Goal: Transaction & Acquisition: Purchase product/service

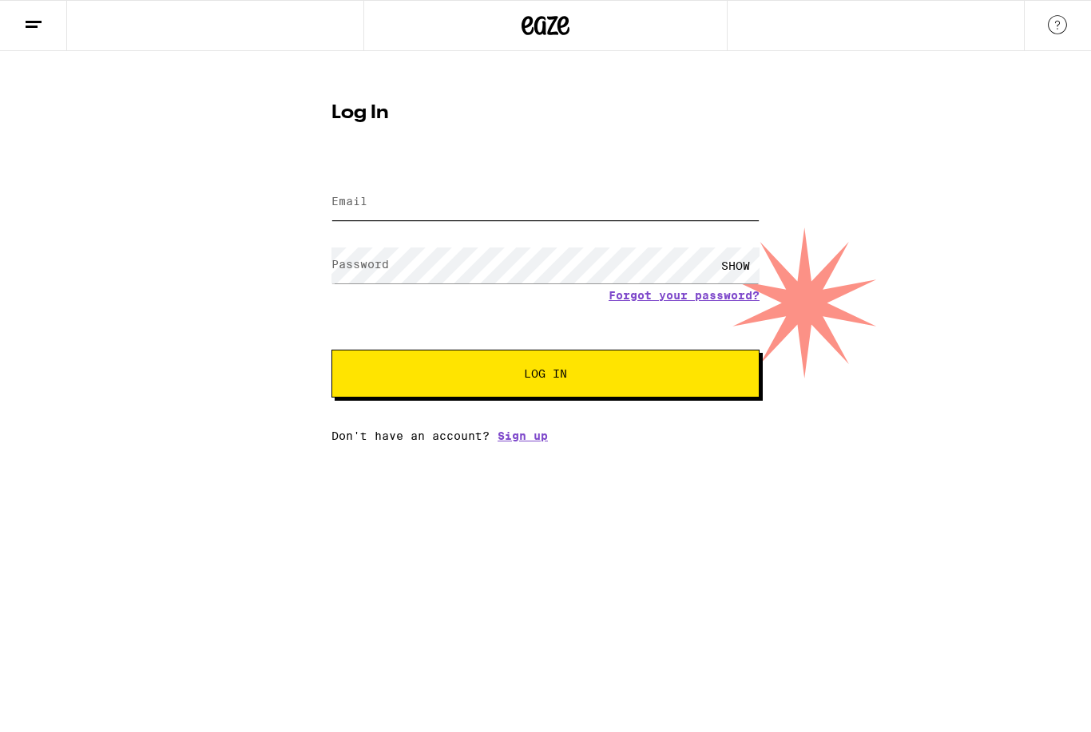
type input "[EMAIL_ADDRESS][DOMAIN_NAME]"
click at [546, 376] on button "Log In" at bounding box center [546, 374] width 428 height 48
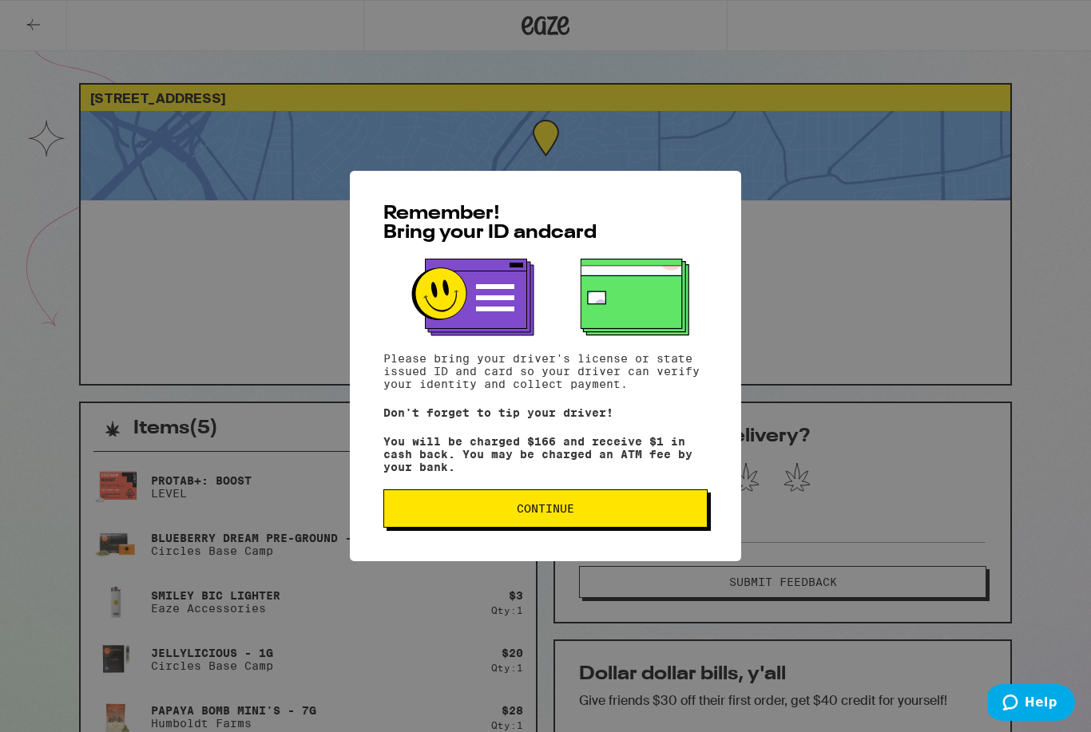
click at [589, 514] on span "Continue" at bounding box center [545, 508] width 297 height 11
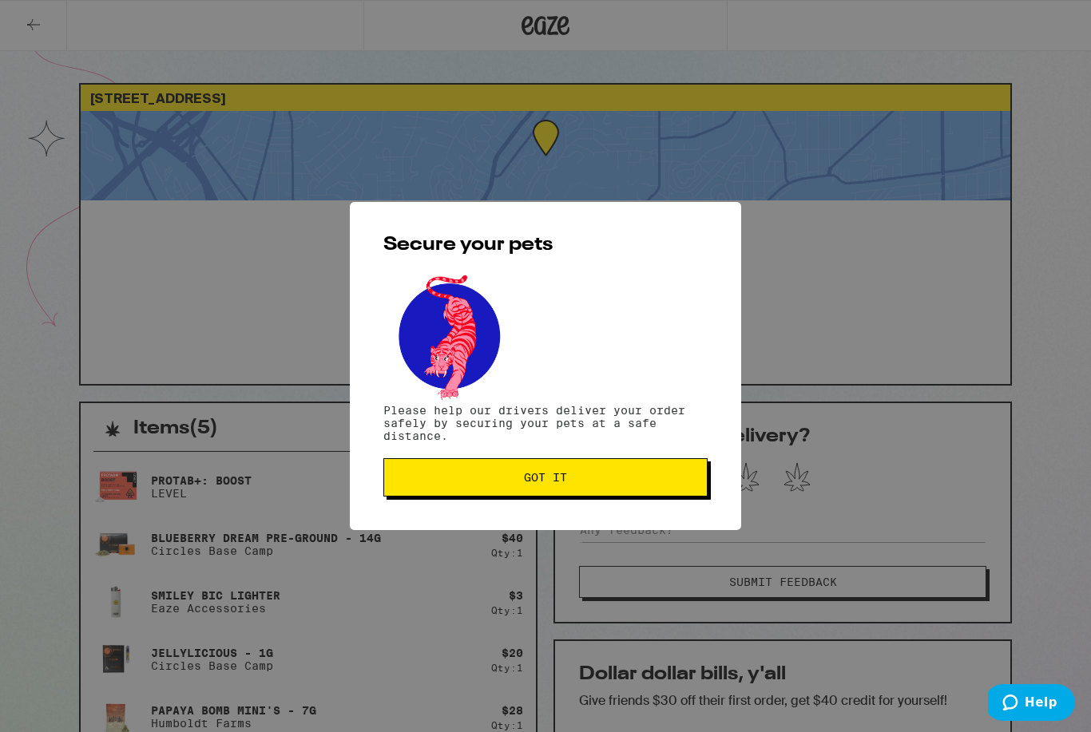
click at [611, 483] on span "Got it" at bounding box center [545, 477] width 297 height 11
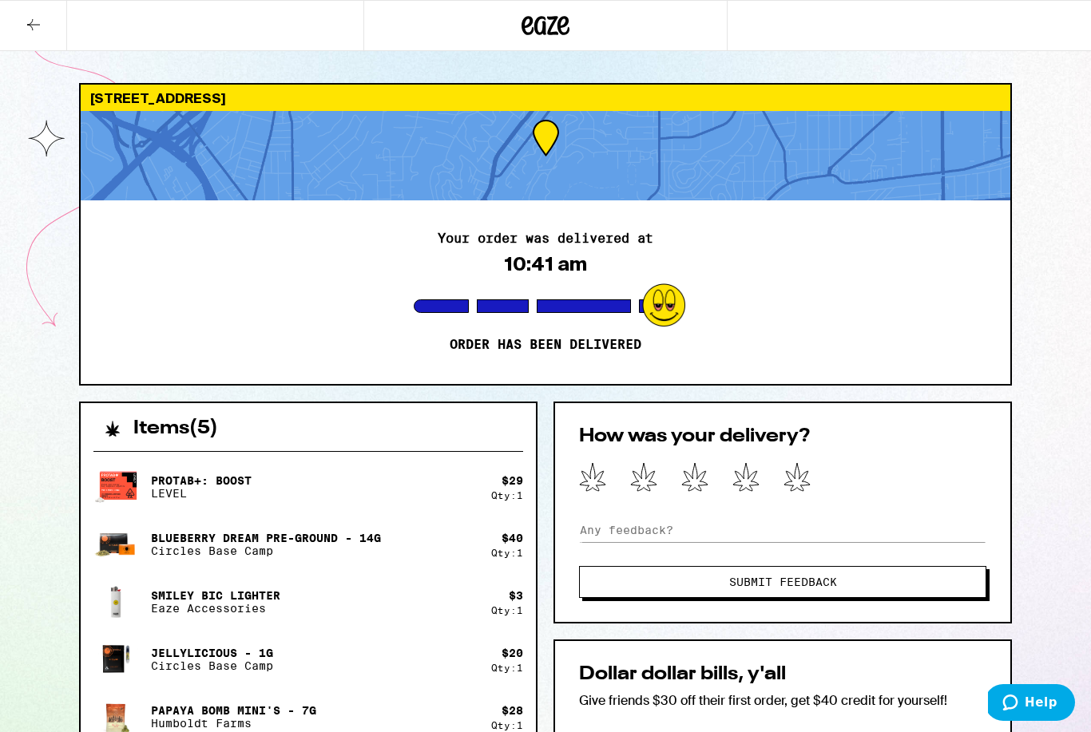
click at [561, 36] on icon at bounding box center [546, 25] width 48 height 29
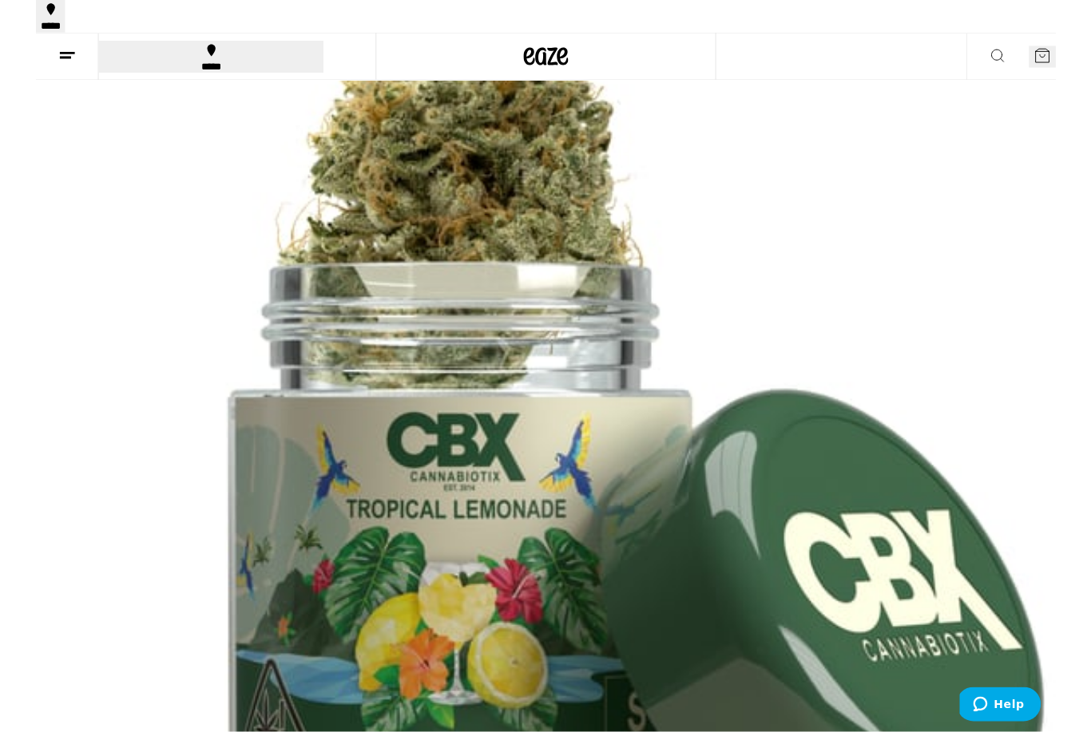
scroll to position [381, 0]
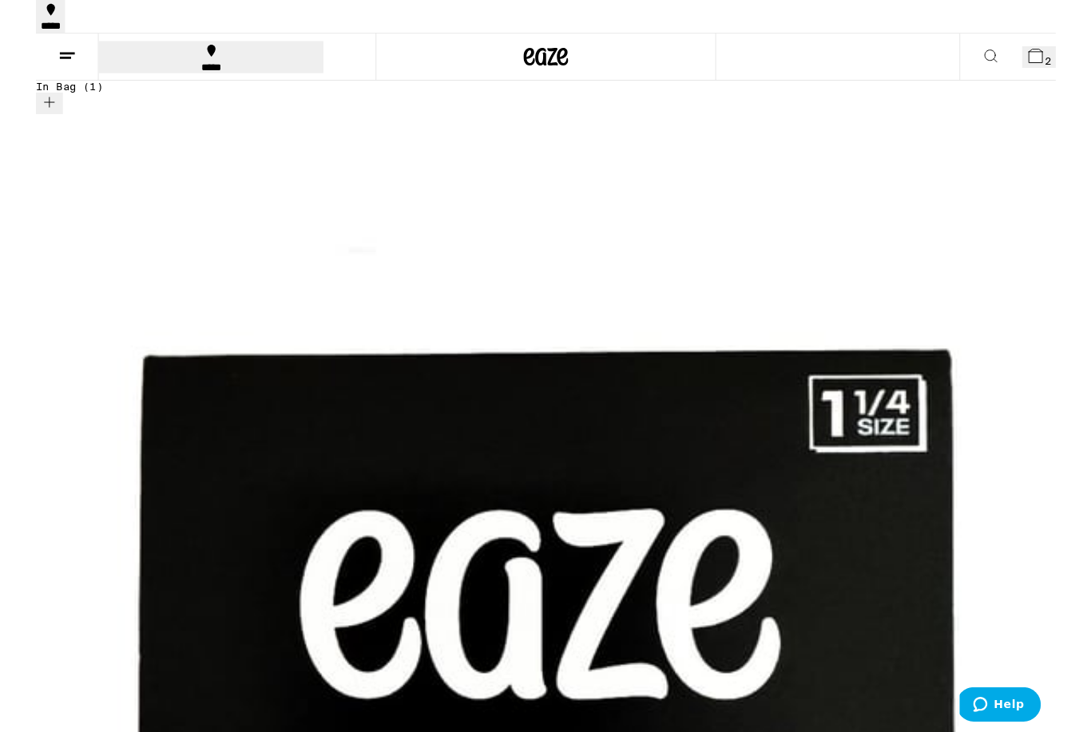
scroll to position [0, 1716]
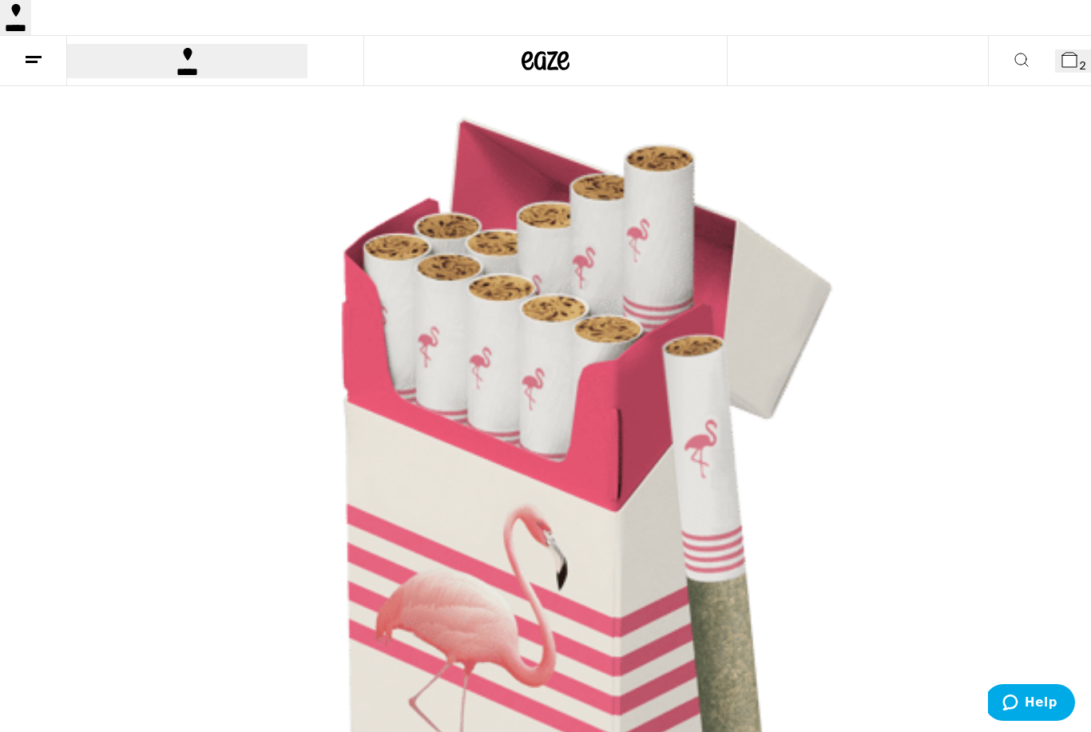
scroll to position [0, 527]
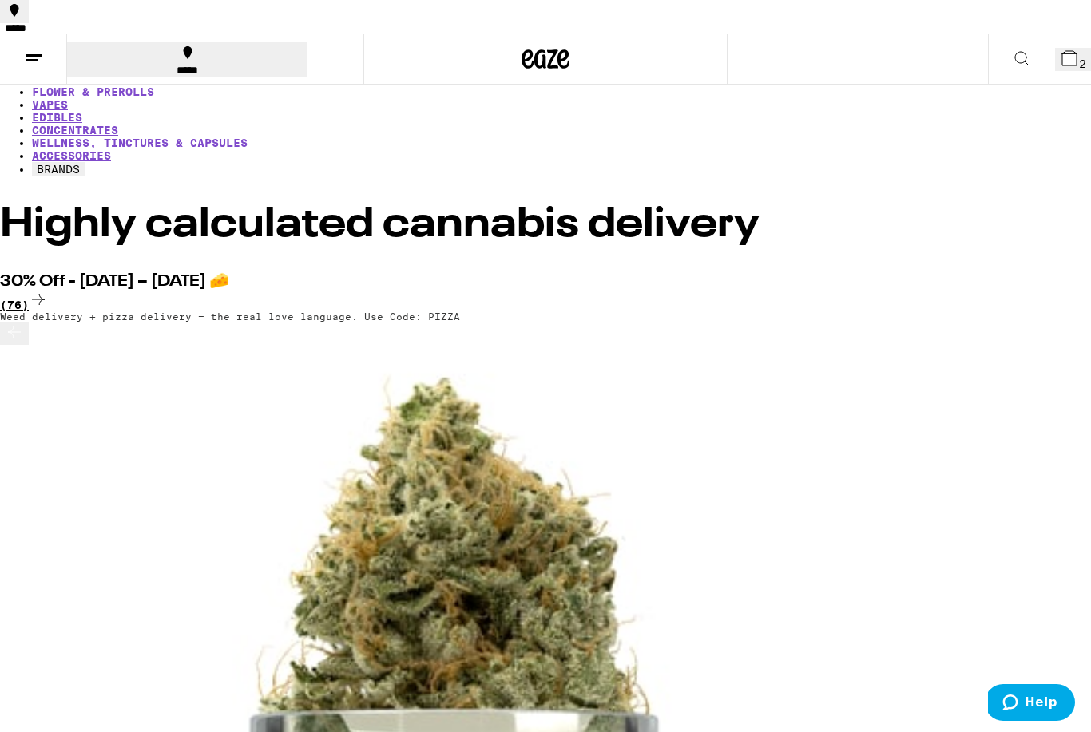
click at [1037, 290] on div "(76)" at bounding box center [545, 301] width 1091 height 22
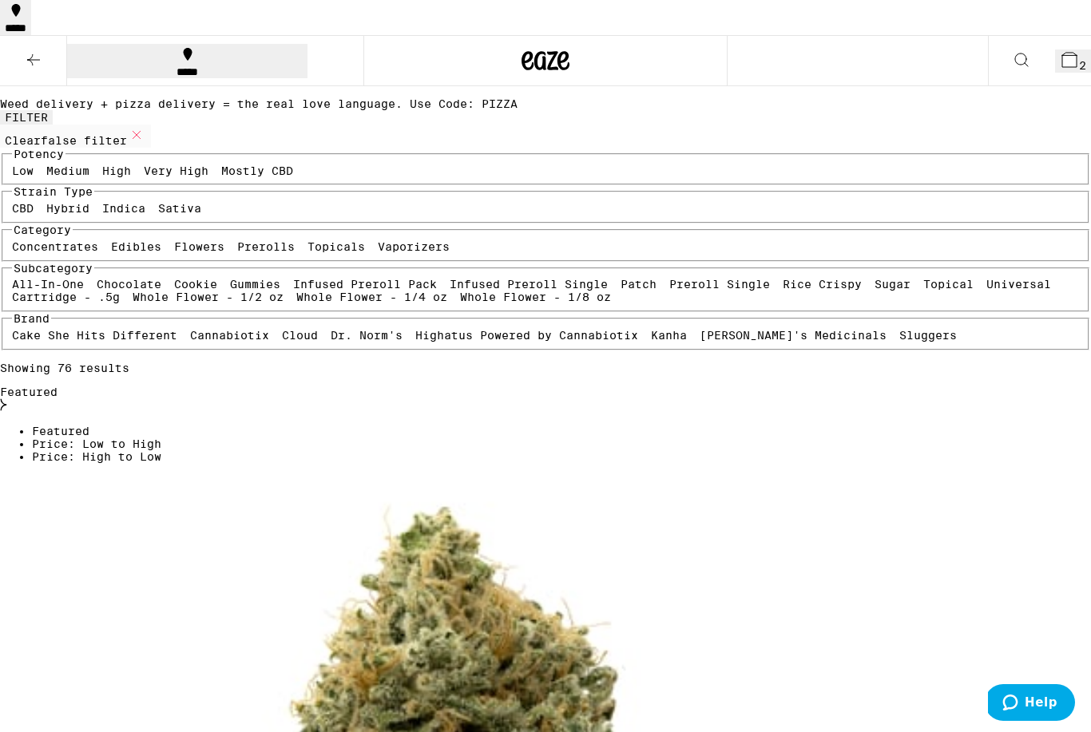
click at [988, 386] on div "Featured" at bounding box center [545, 400] width 1091 height 28
click at [1048, 386] on div "Featured" at bounding box center [545, 400] width 1091 height 28
click at [158, 215] on label "Sativa" at bounding box center [179, 208] width 43 height 13
click at [161, 205] on input "Sativa" at bounding box center [161, 204] width 1 height 1
checkbox input "true"
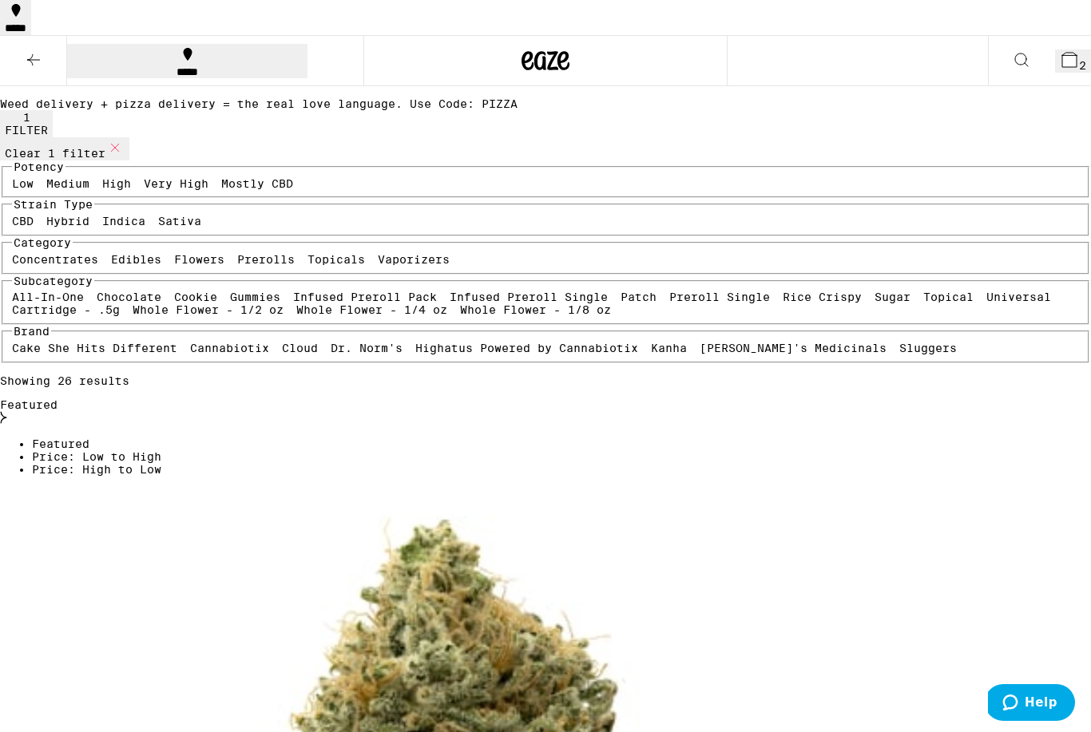
click at [357, 69] on h1 "30% Off - [DATE] – [DATE] 🧀" at bounding box center [545, 49] width 1091 height 42
click at [524, 46] on icon at bounding box center [546, 60] width 48 height 29
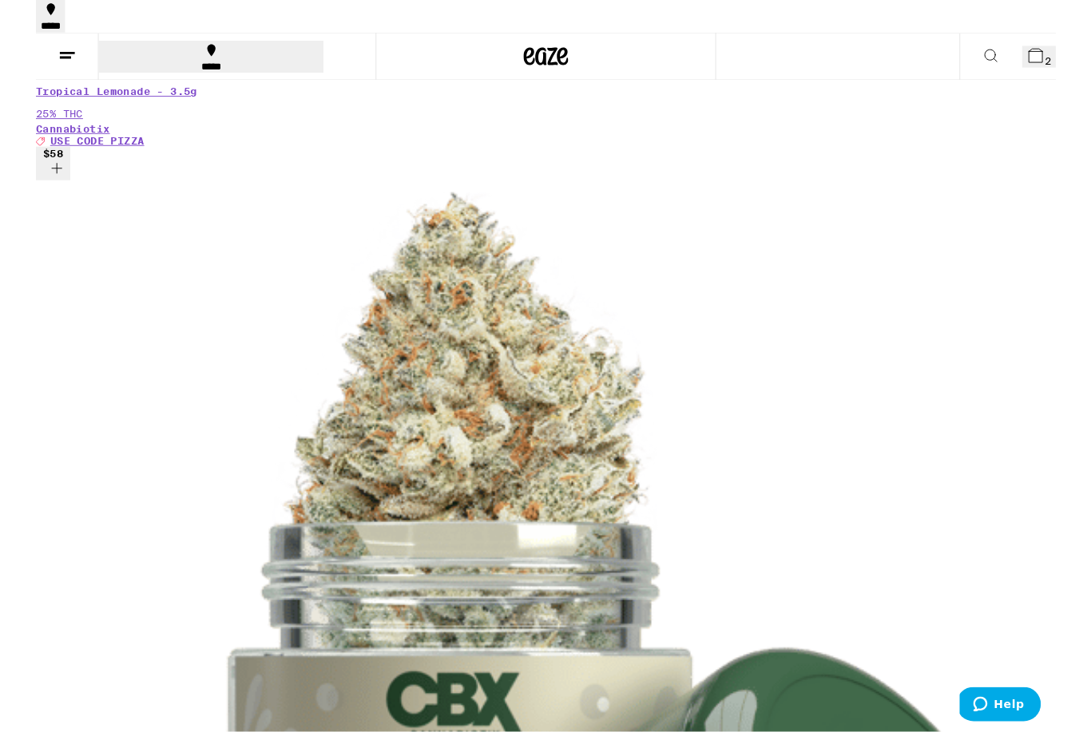
scroll to position [1387, 0]
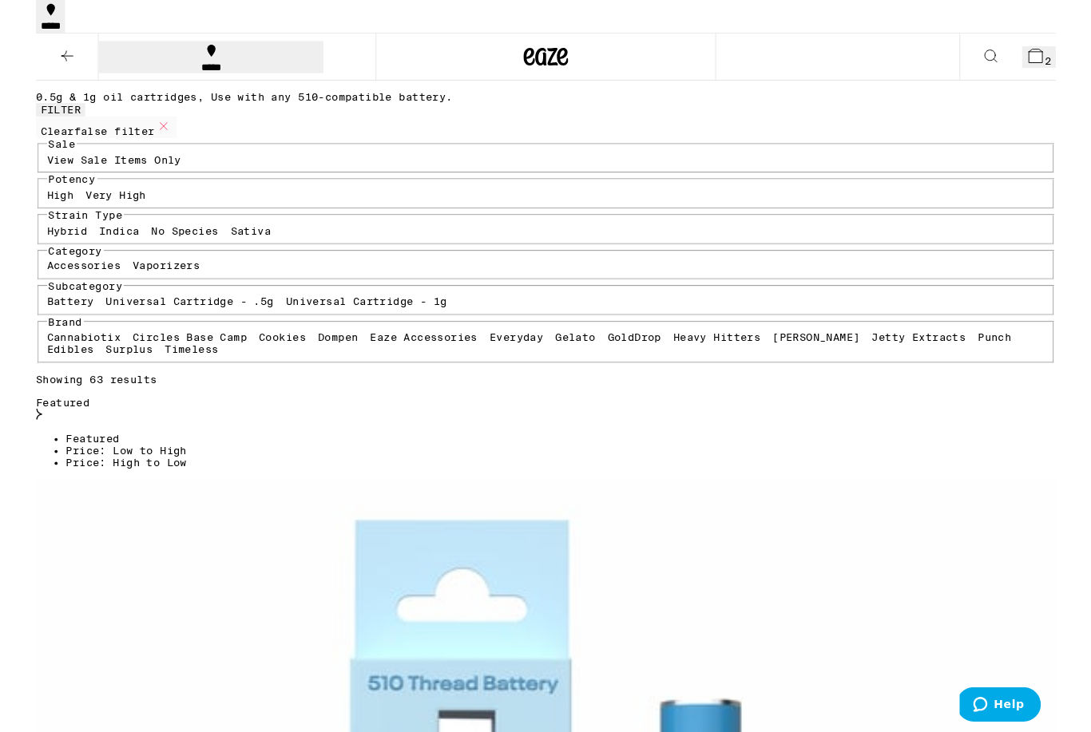
click at [208, 253] on label "Sativa" at bounding box center [229, 246] width 43 height 13
click at [212, 244] on input "Sativa" at bounding box center [212, 243] width 1 height 1
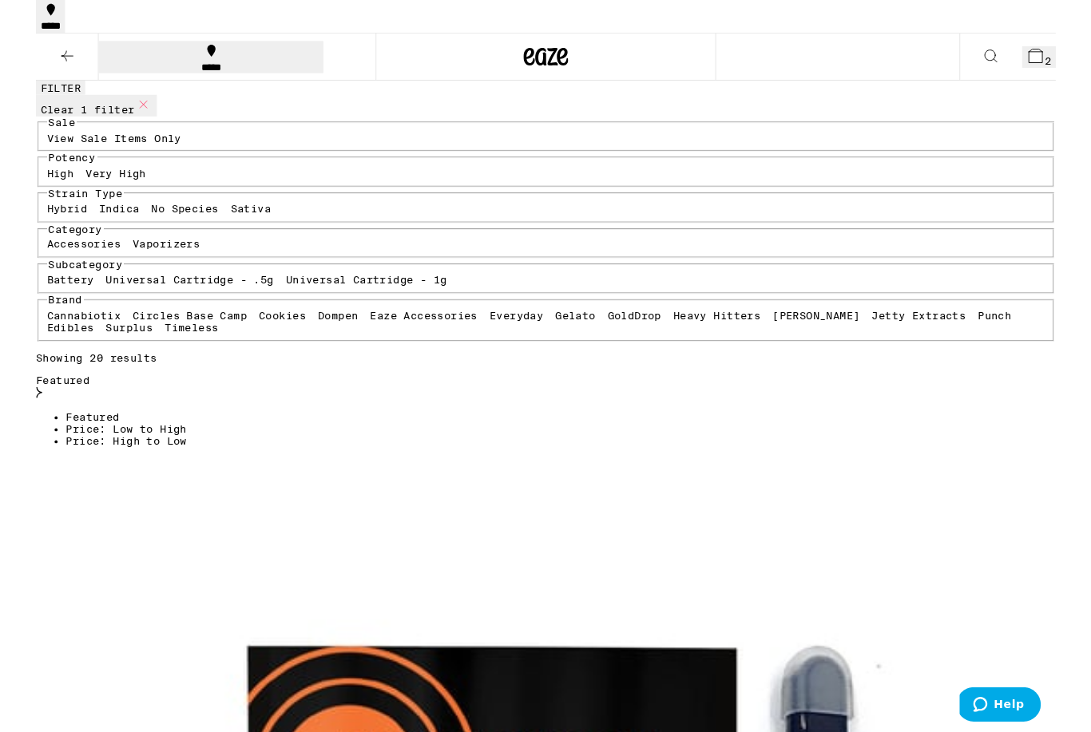
scroll to position [46, 0]
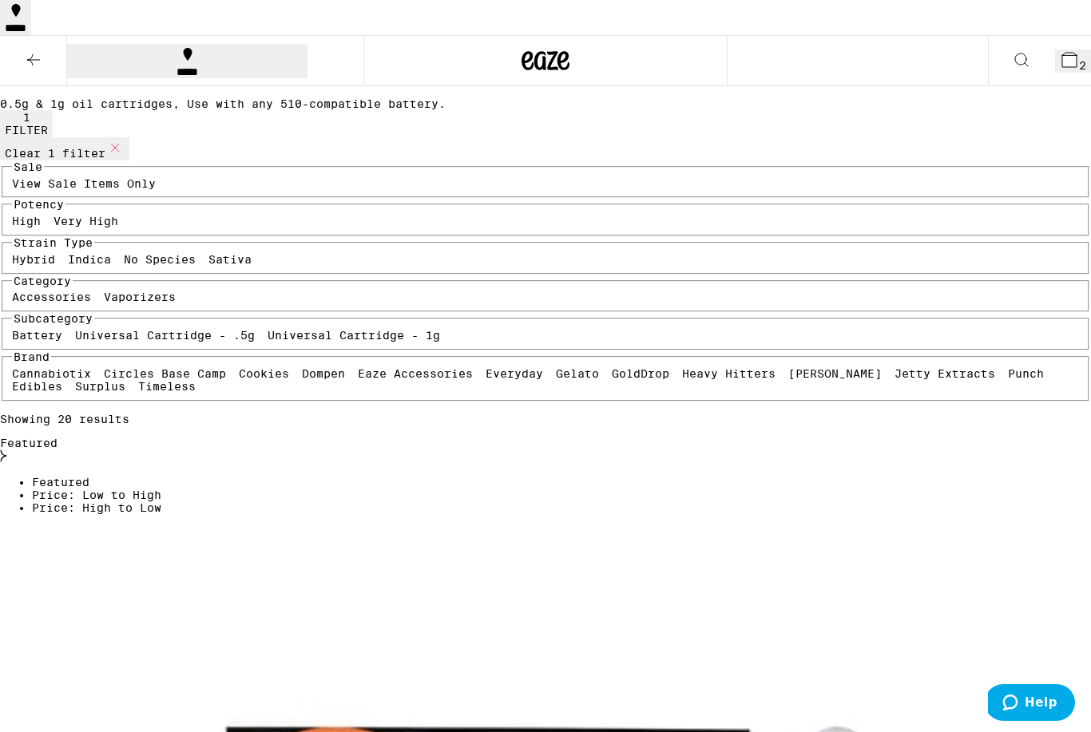
click at [1062, 53] on icon at bounding box center [1069, 60] width 14 height 14
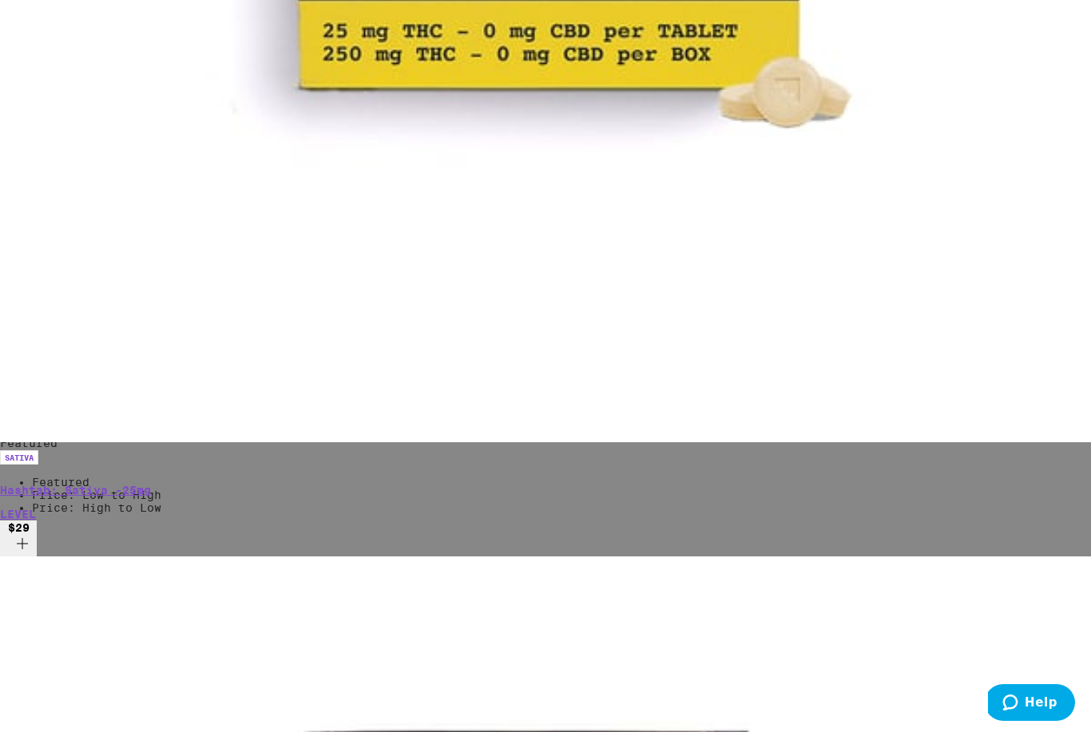
scroll to position [0, 746]
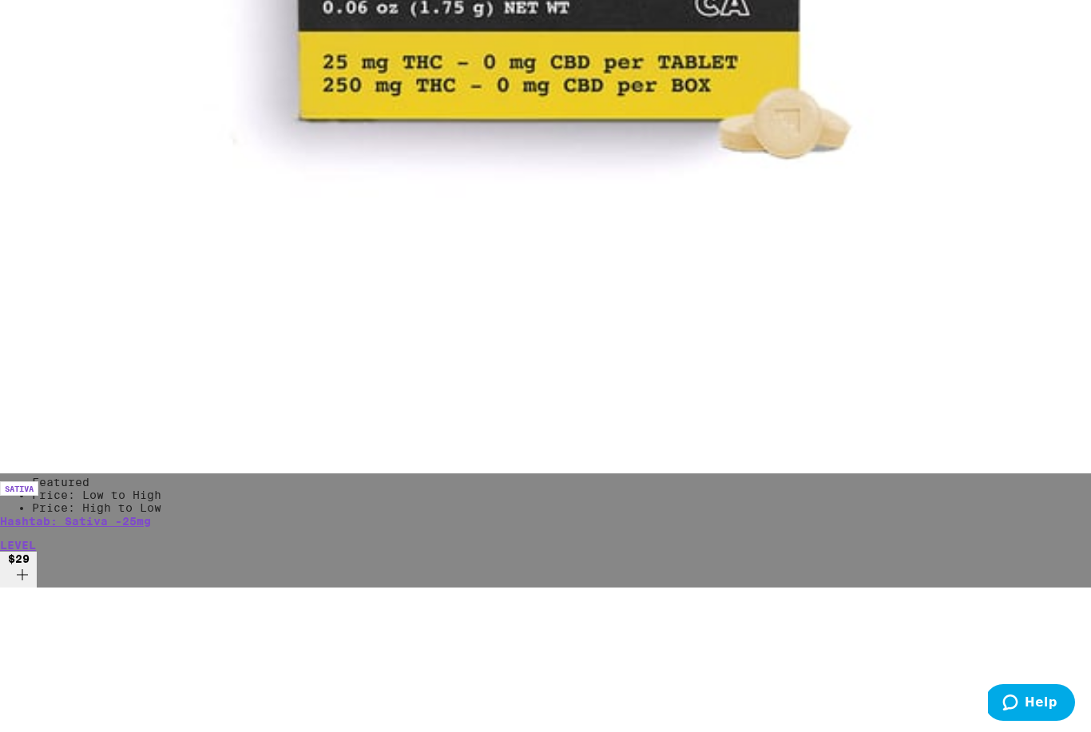
scroll to position [0, 0]
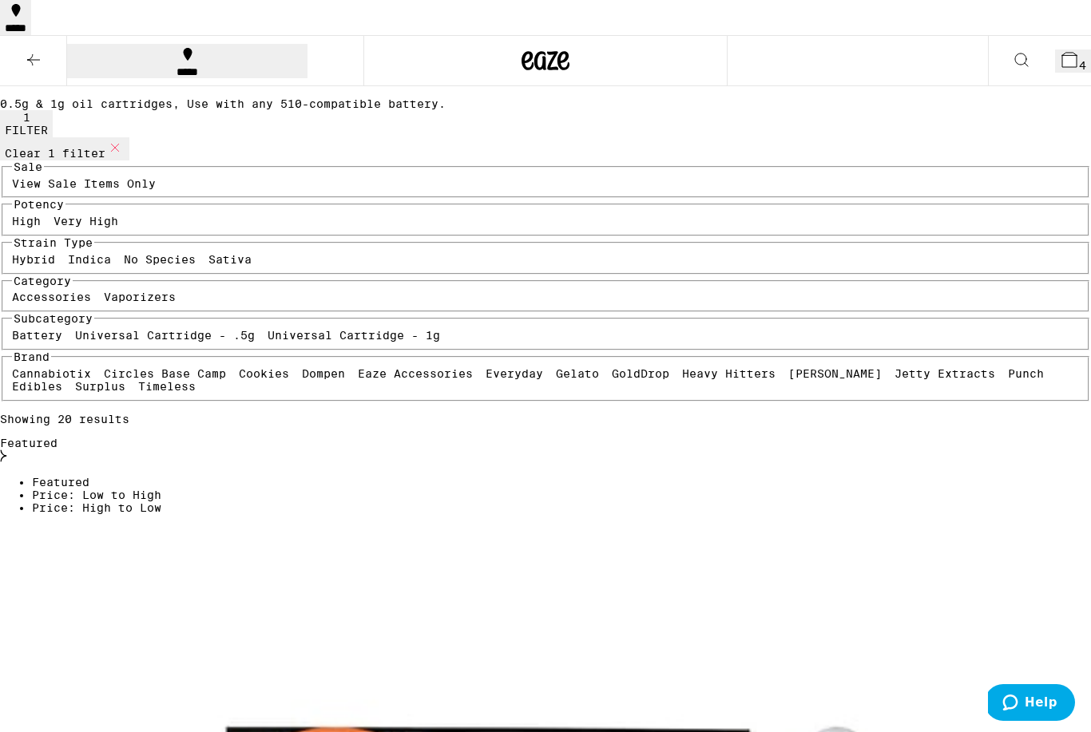
click at [125, 157] on icon at bounding box center [114, 147] width 19 height 19
checkbox input "false"
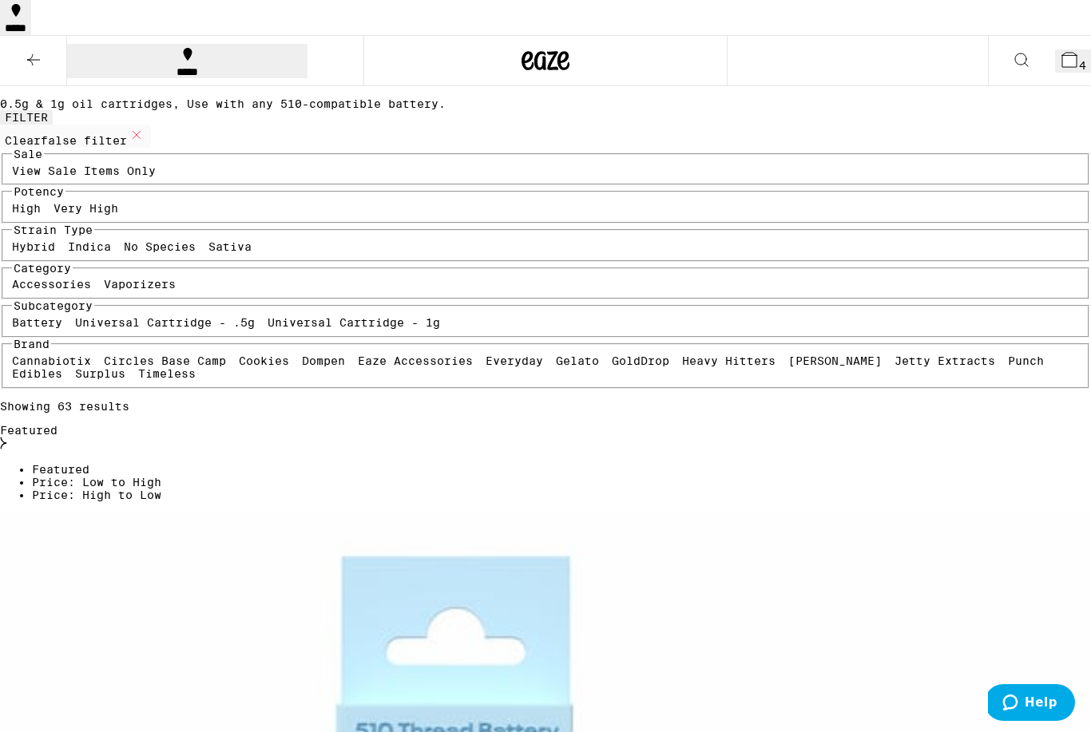
click at [39, 177] on label "View Sale Items Only" at bounding box center [84, 171] width 144 height 13
click at [16, 168] on input "View Sale Items Only" at bounding box center [15, 167] width 1 height 1
checkbox input "true"
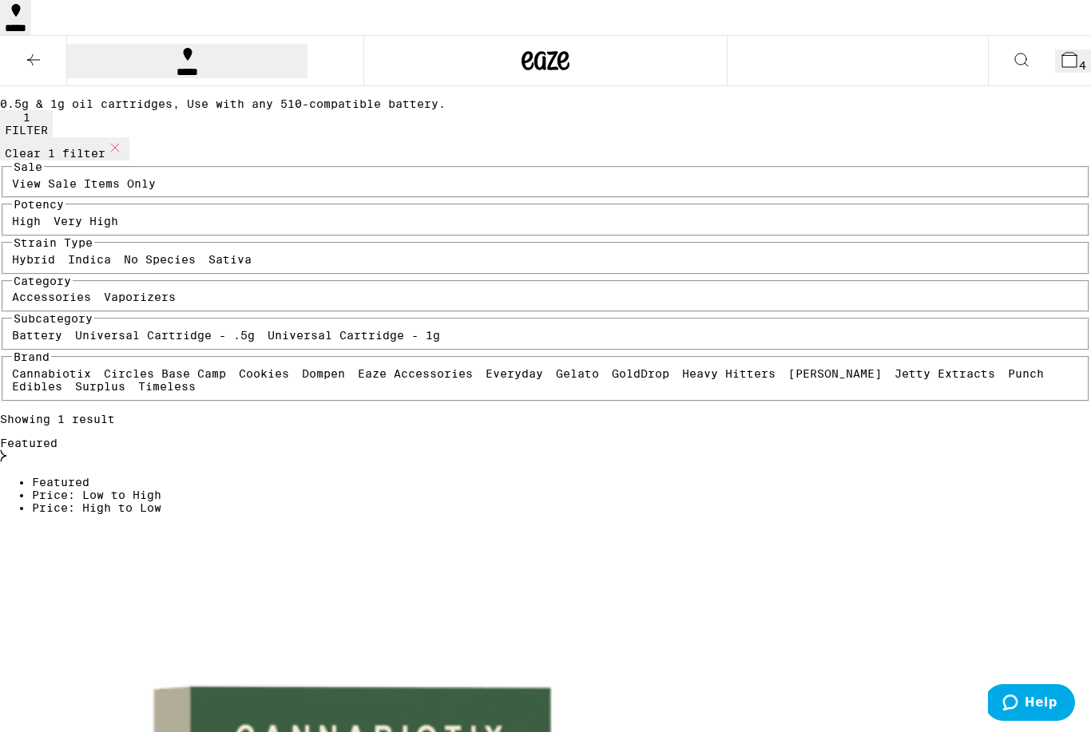
click at [38, 36] on button at bounding box center [33, 61] width 67 height 50
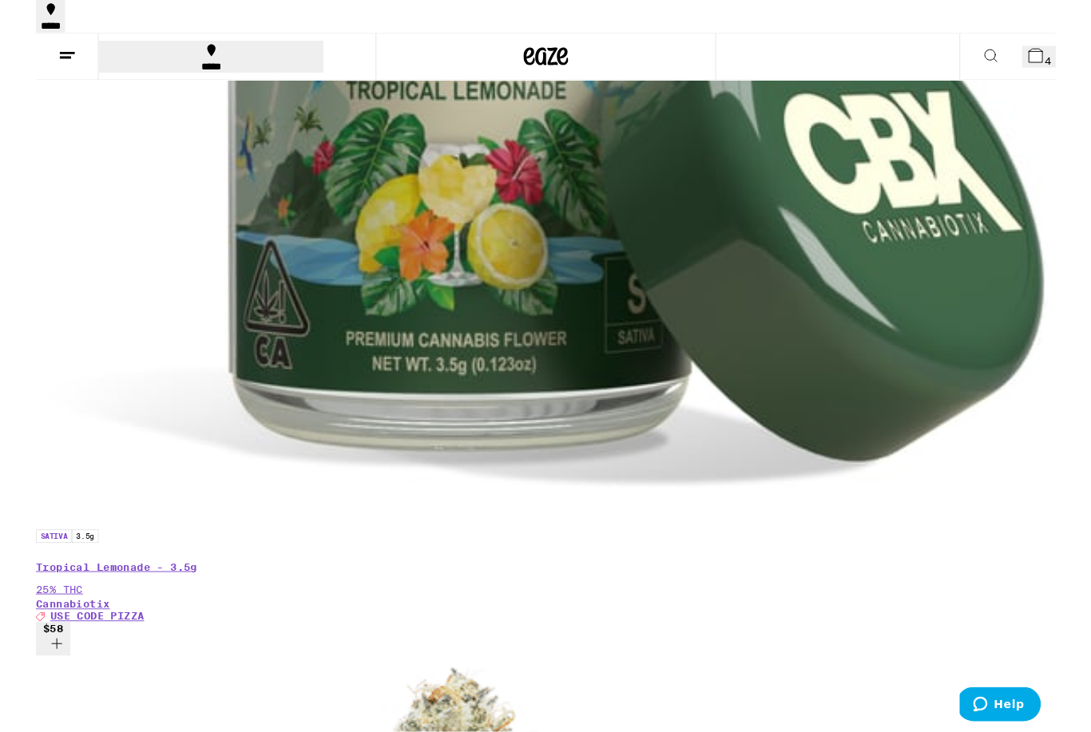
scroll to position [879, 0]
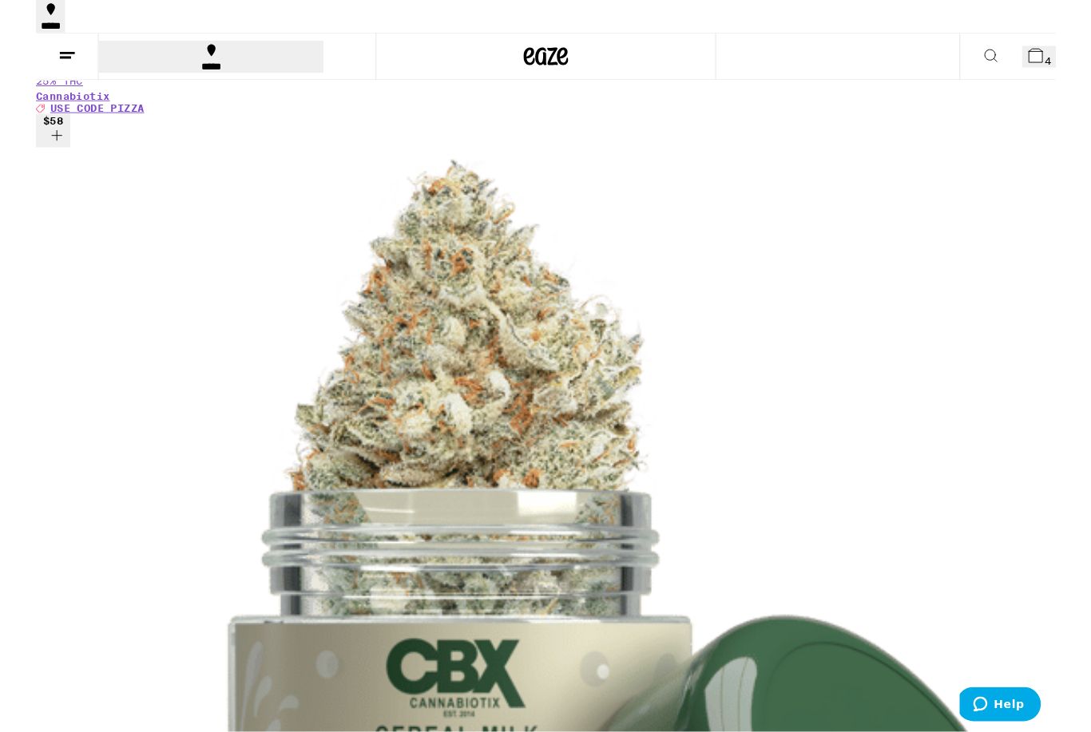
click at [1060, 50] on button "5" at bounding box center [1073, 61] width 36 height 23
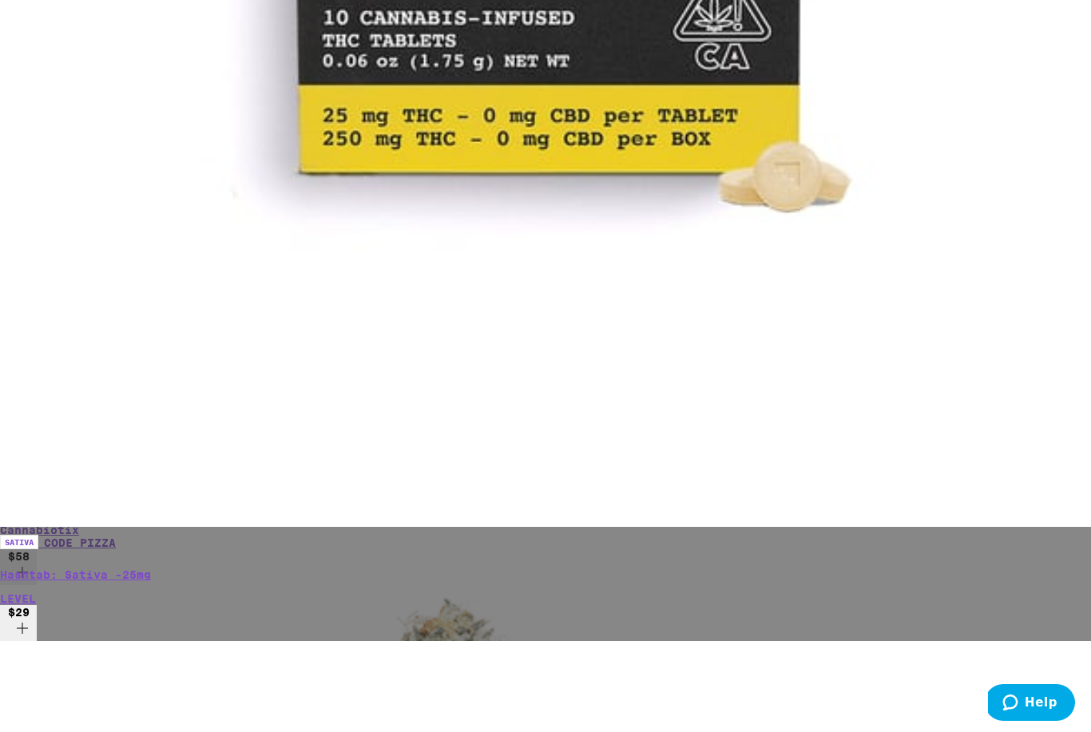
scroll to position [993, 0]
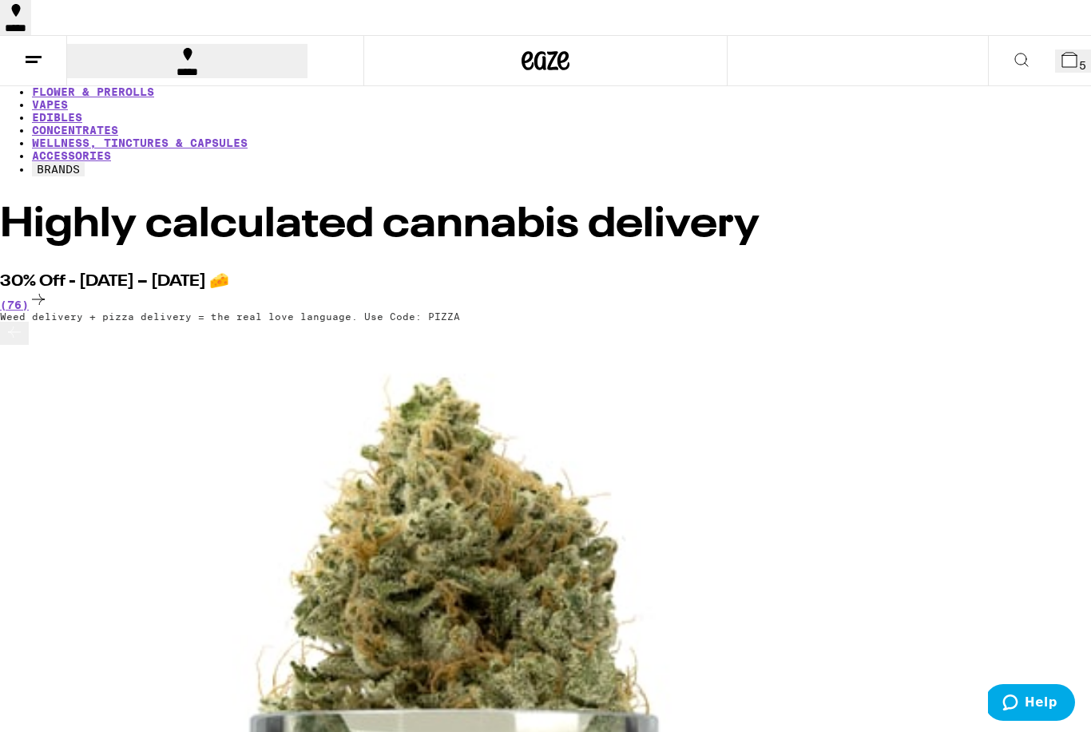
click at [1060, 50] on icon at bounding box center [1069, 59] width 19 height 19
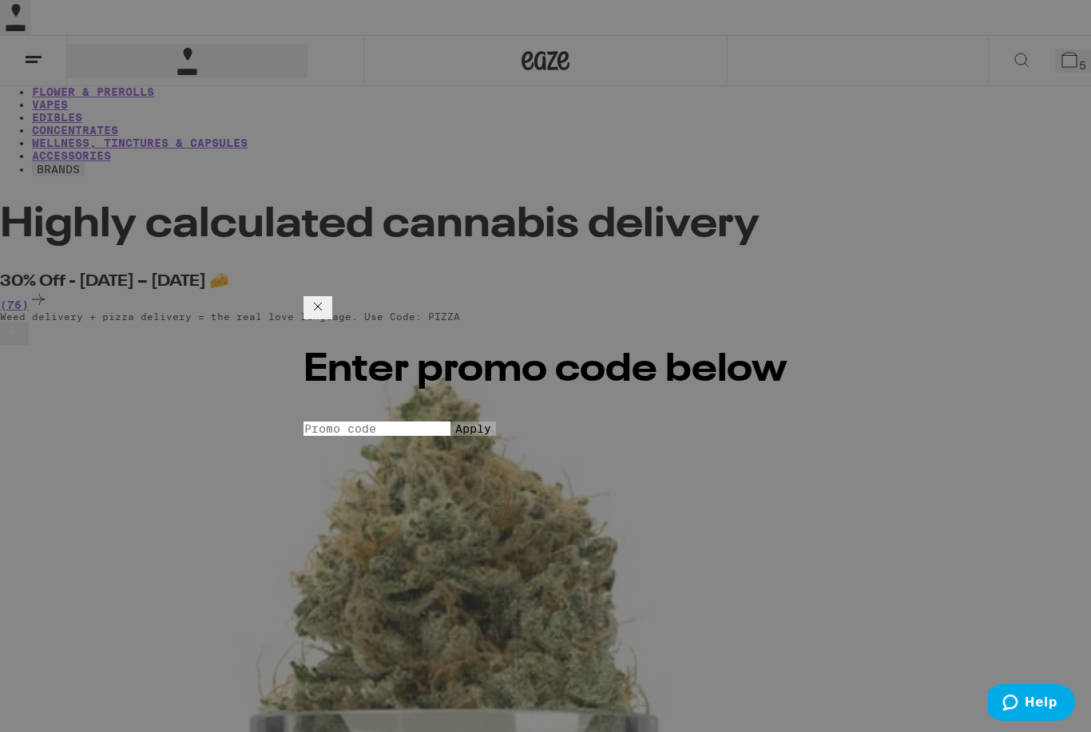
click at [451, 422] on input "Promo Code" at bounding box center [377, 429] width 147 height 14
type input "Pizza"
click at [496, 436] on button "Apply" at bounding box center [474, 429] width 46 height 14
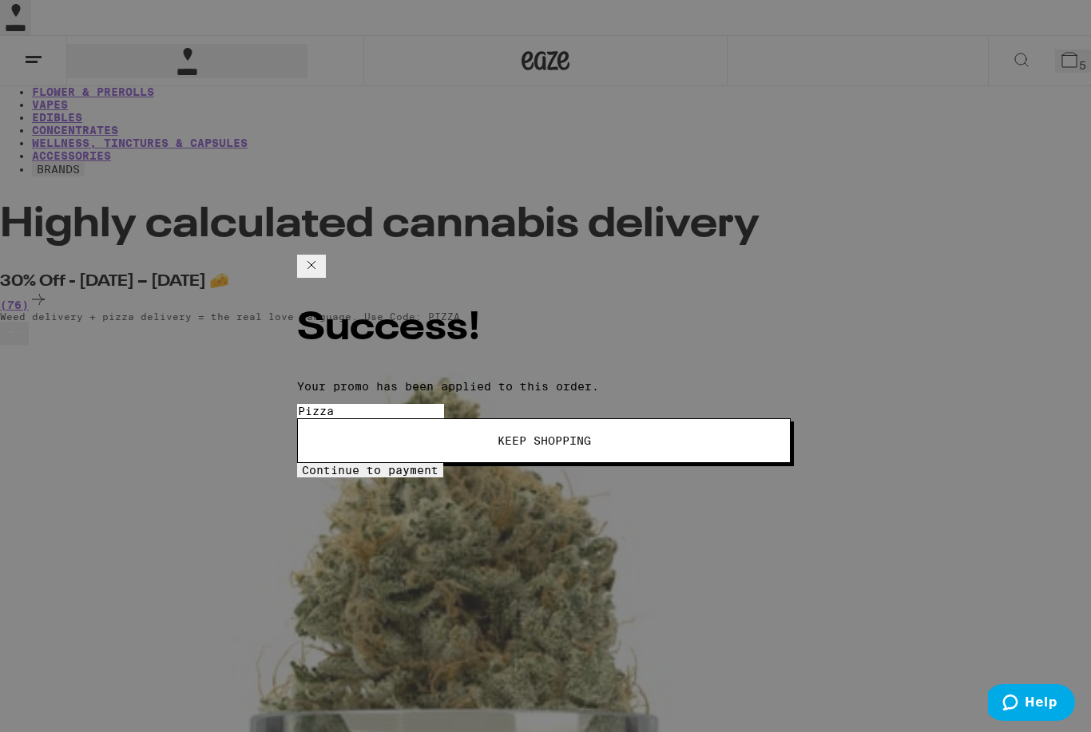
click at [439, 464] on span "Continue to payment" at bounding box center [370, 470] width 137 height 13
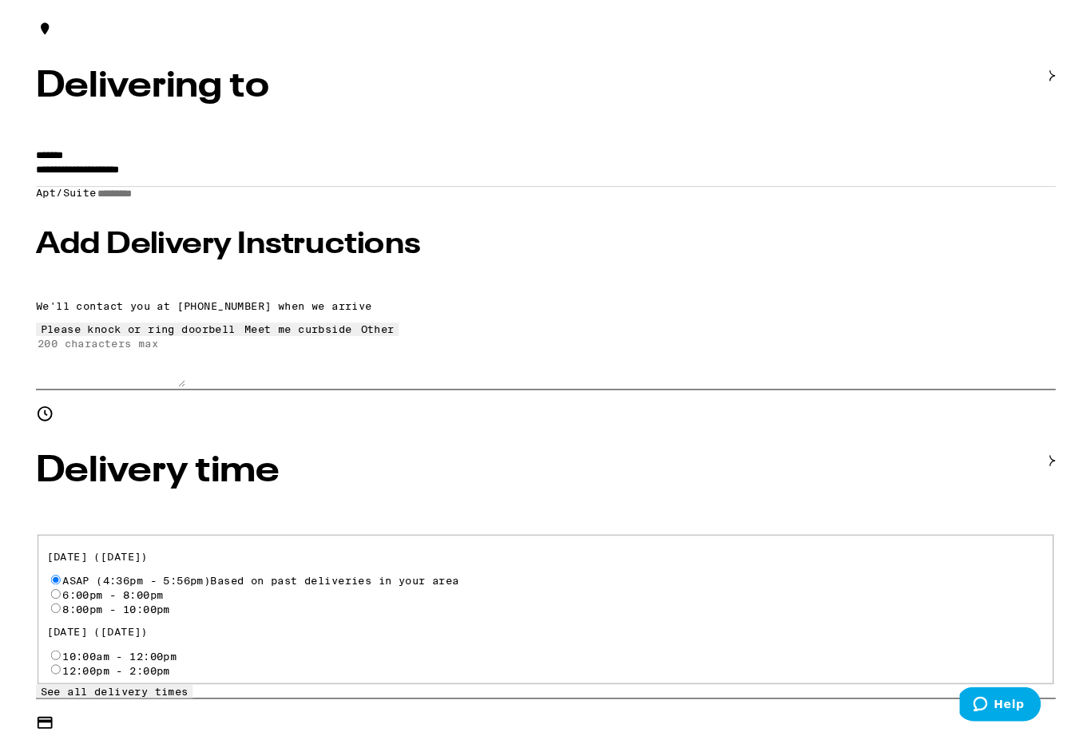
scroll to position [541, 0]
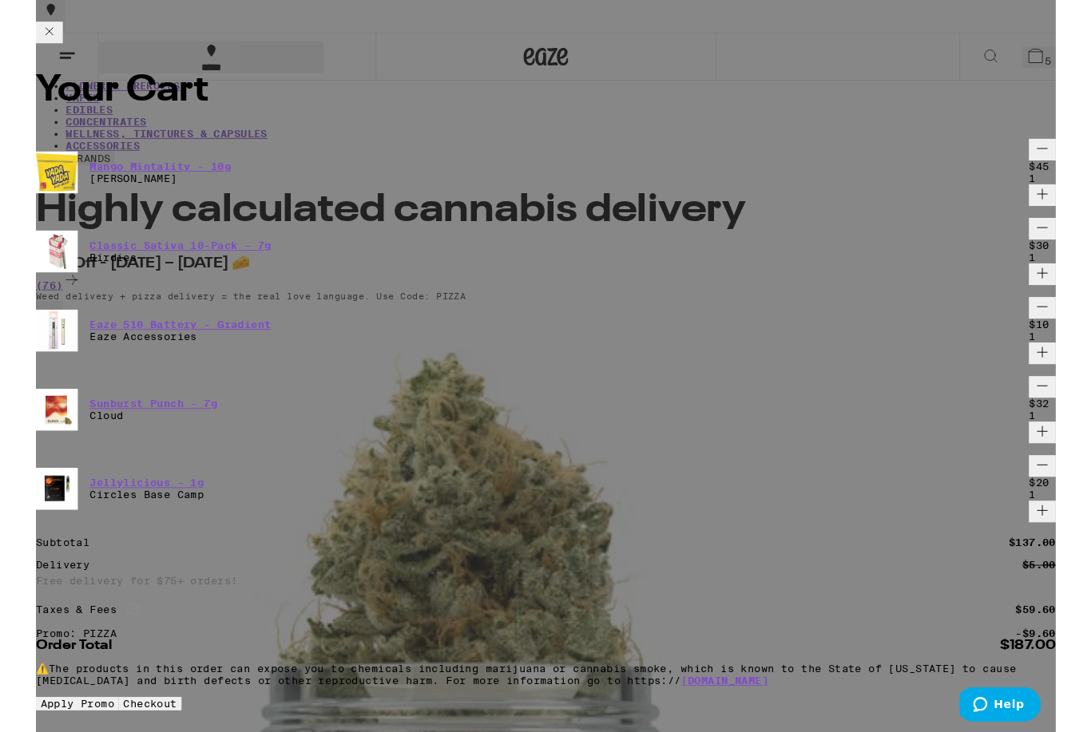
click at [24, 26] on icon at bounding box center [14, 33] width 19 height 19
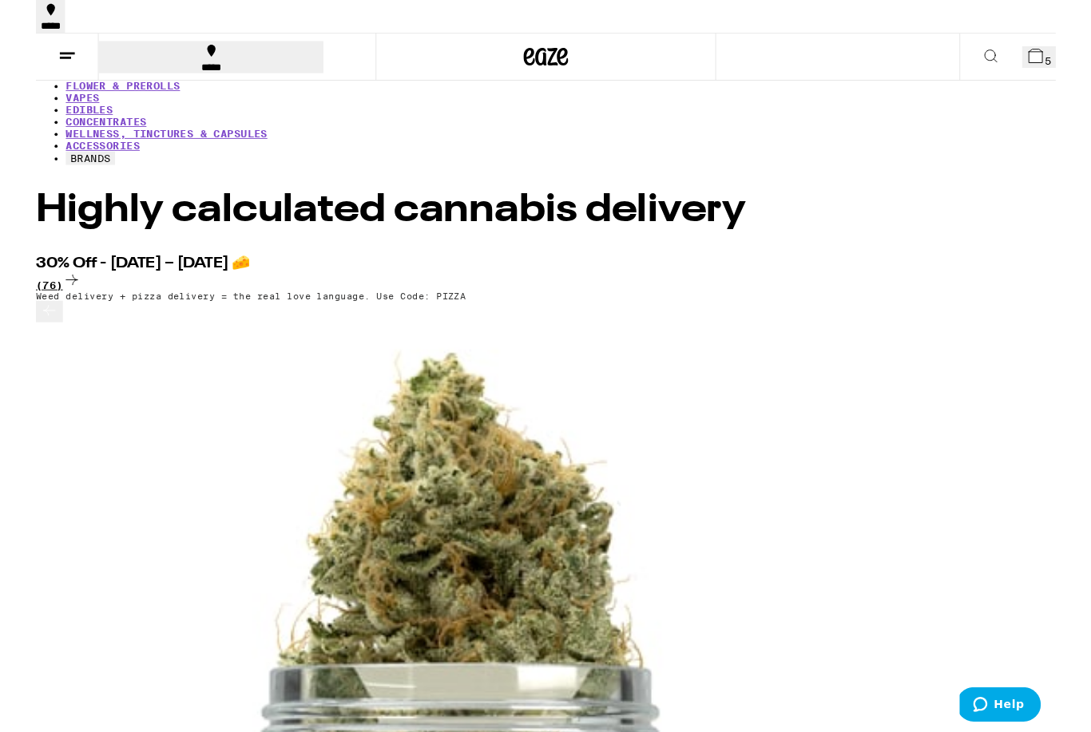
click at [1054, 290] on div "(76)" at bounding box center [545, 301] width 1091 height 22
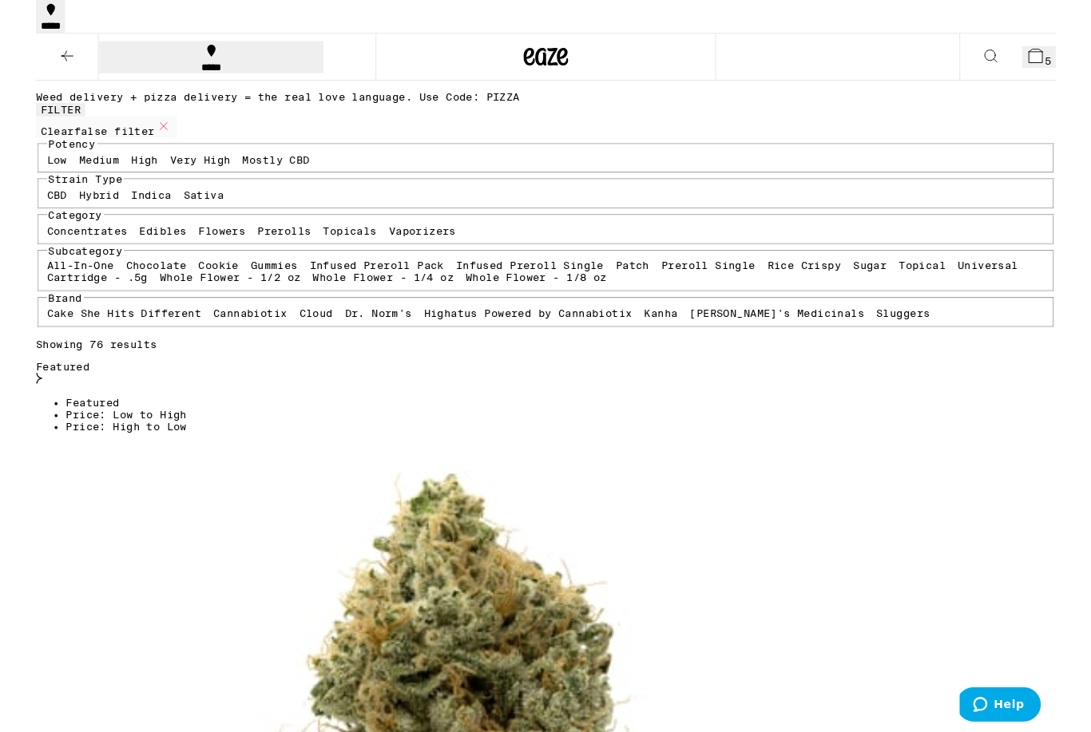
click at [158, 215] on label "Sativa" at bounding box center [179, 208] width 43 height 13
click at [161, 205] on input "Sativa" at bounding box center [161, 204] width 1 height 1
checkbox input "true"
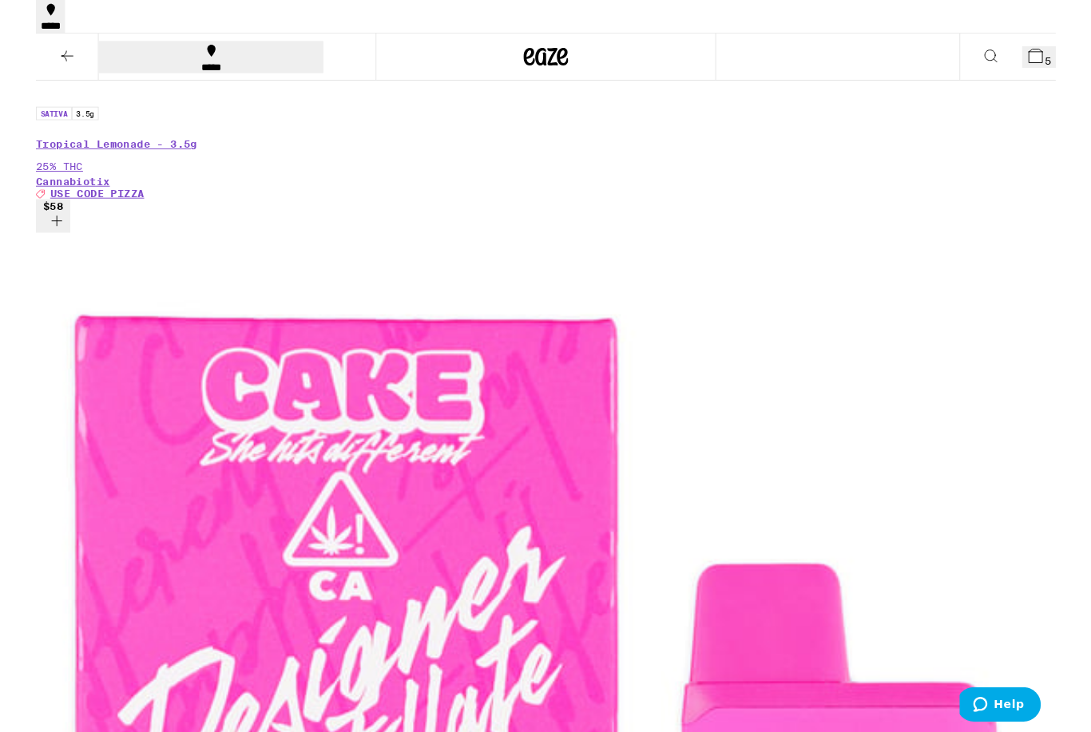
scroll to position [1476, 0]
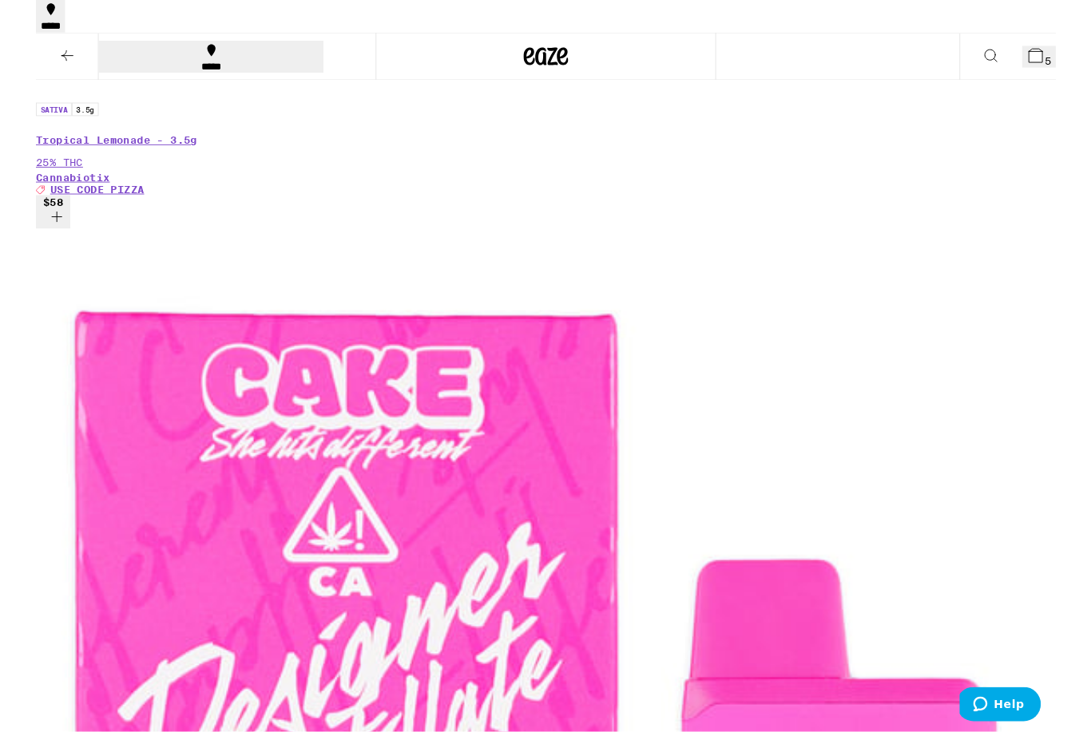
click at [1079, 59] on span "6" at bounding box center [1082, 65] width 7 height 13
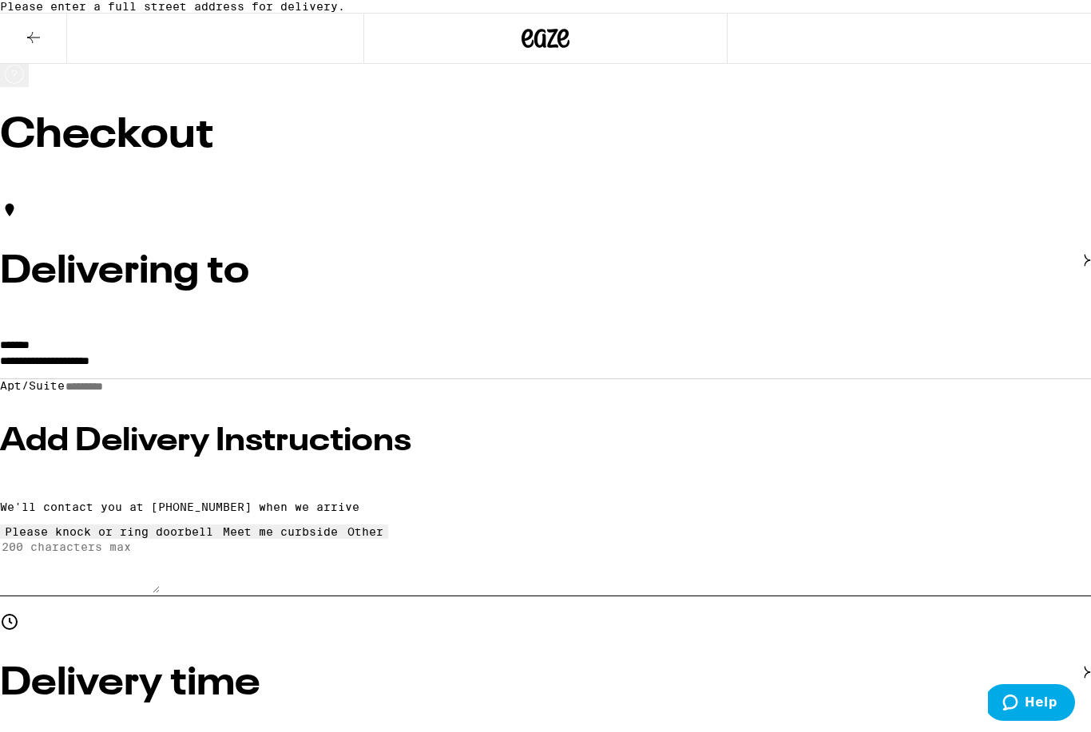
click at [117, 364] on div "**********" at bounding box center [545, 467] width 1091 height 256
click at [173, 366] on input "**********" at bounding box center [545, 364] width 1091 height 27
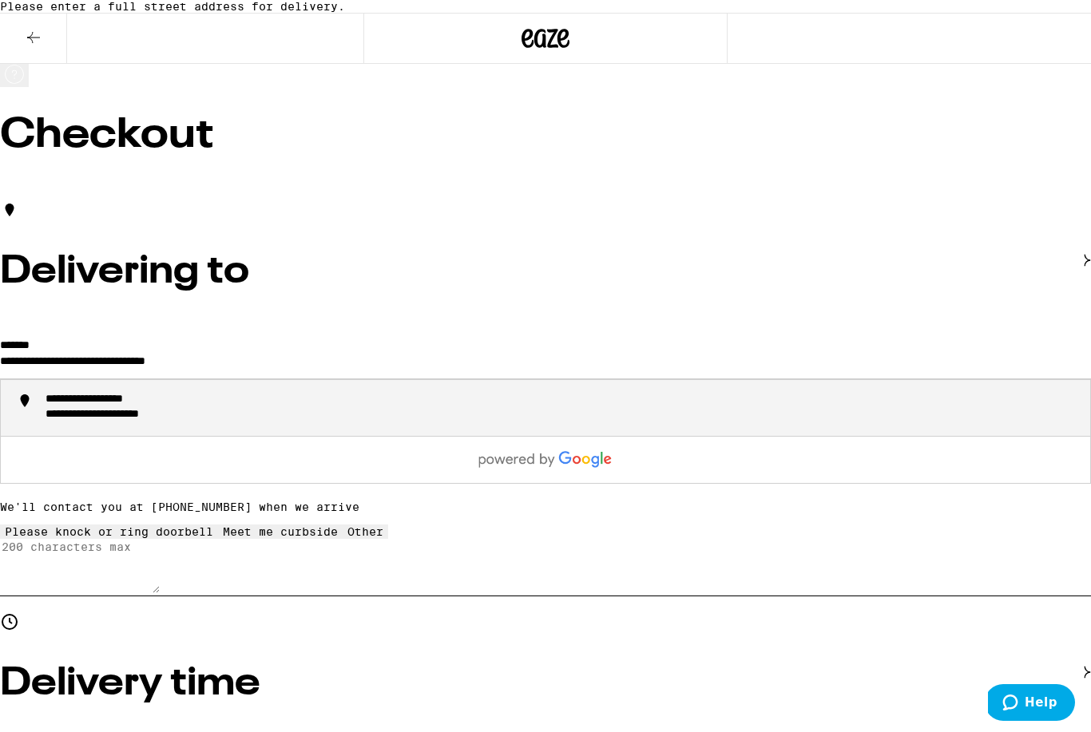
click at [351, 415] on div "**********" at bounding box center [562, 408] width 1032 height 30
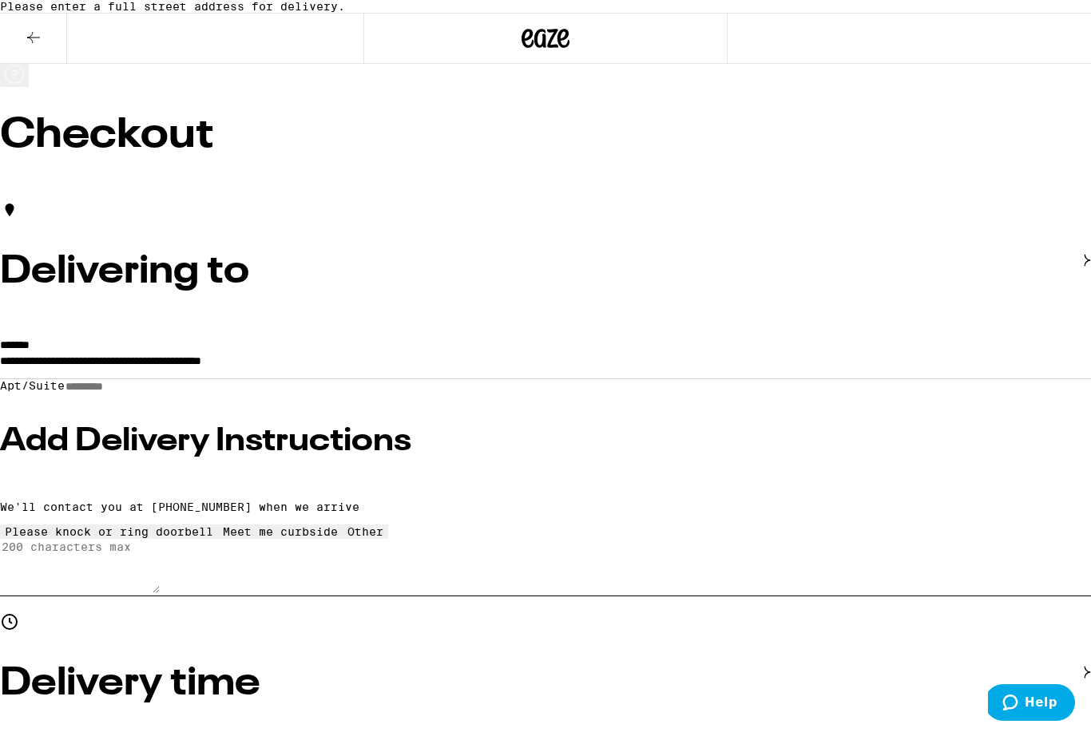
type input "**********"
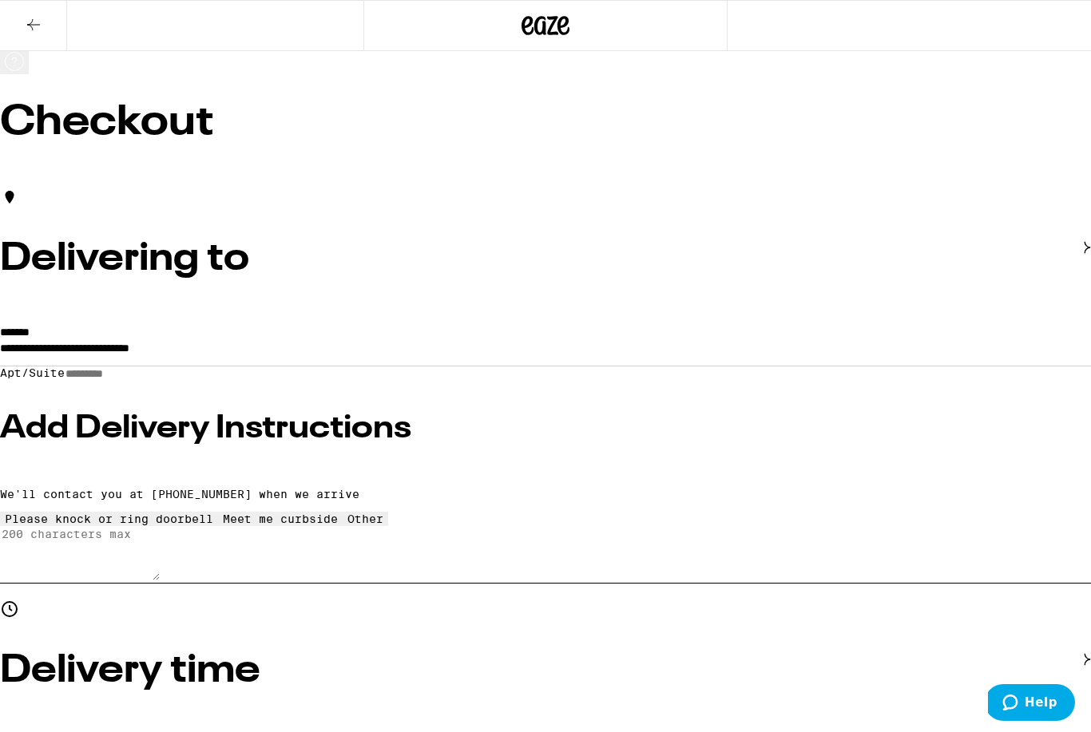
click at [137, 414] on h3 "Add Delivery Instructions" at bounding box center [545, 429] width 1091 height 32
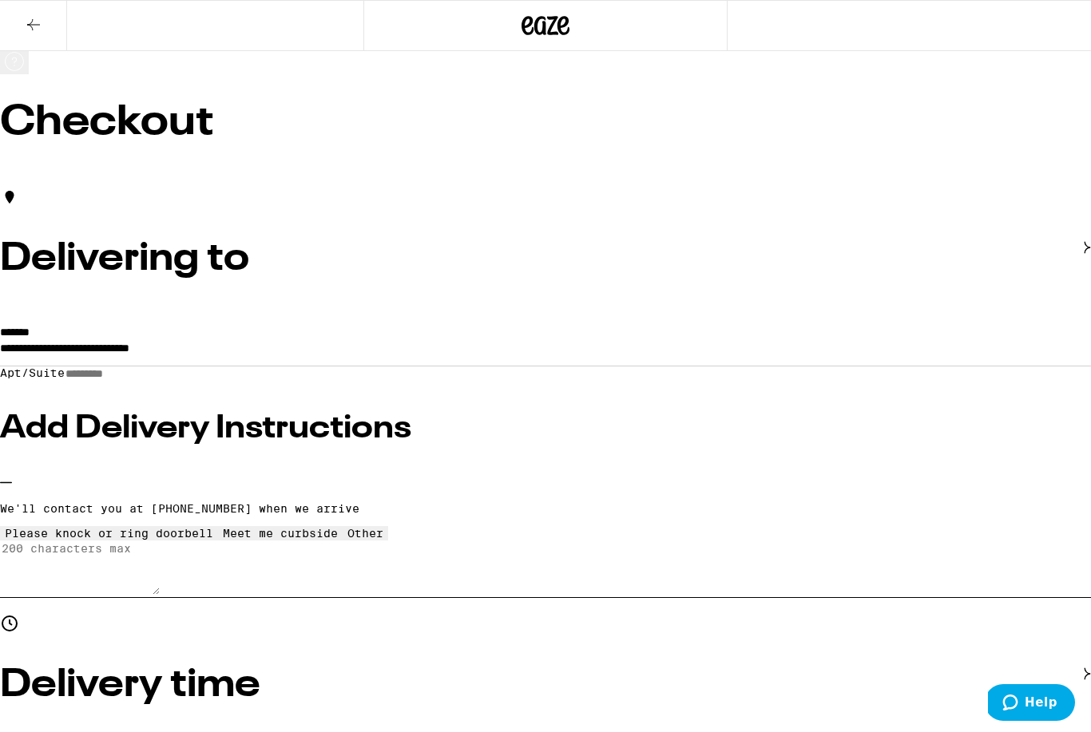
click at [366, 527] on icon at bounding box center [366, 527] width 0 height 0
click at [145, 574] on textarea "Enter any other delivery instructions you want driver to know" at bounding box center [80, 568] width 160 height 54
paste textarea "Please take back route; turn onto [GEOGRAPHIC_DATA] from [GEOGRAPHIC_DATA], rig…"
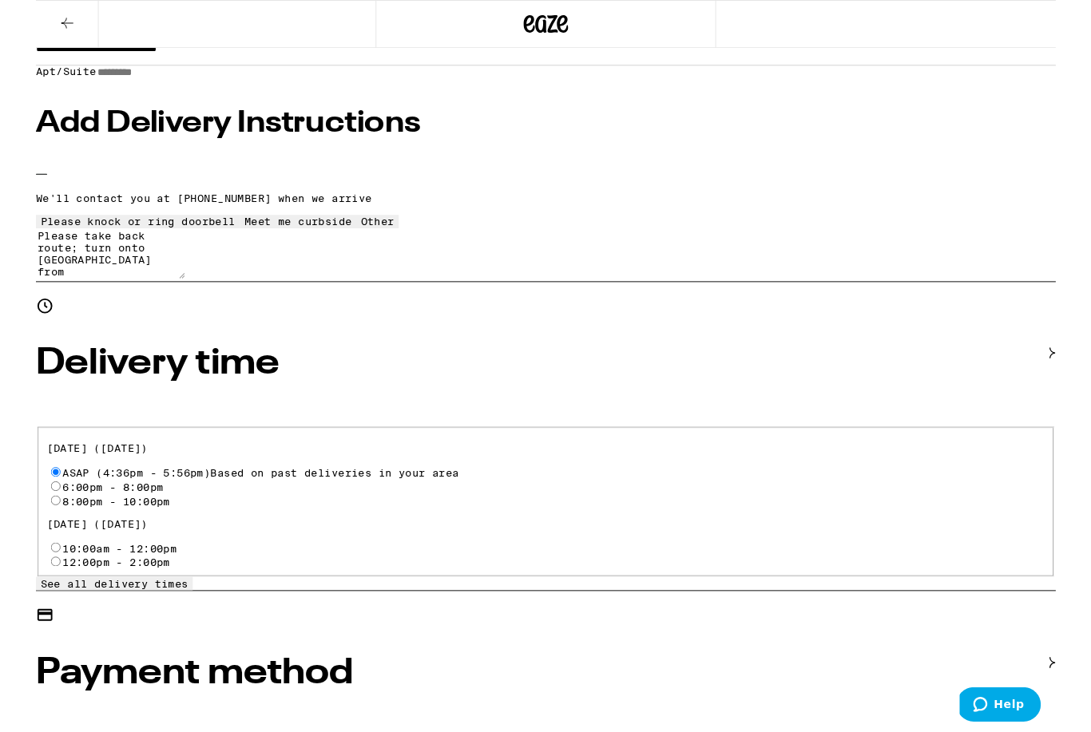
scroll to position [435, 0]
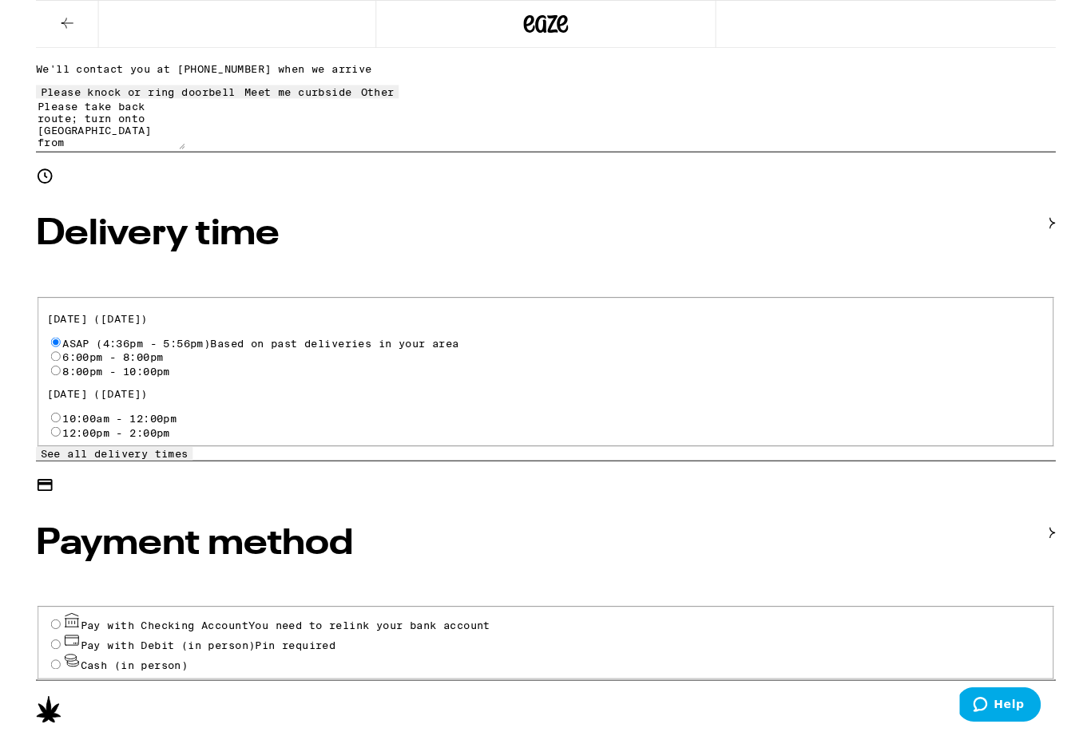
type textarea "Please take back route; turn onto [GEOGRAPHIC_DATA] from [GEOGRAPHIC_DATA], rig…"
click at [26, 685] on input "Pay with Debit (in person) Pin required" at bounding box center [21, 690] width 10 height 10
radio input "true"
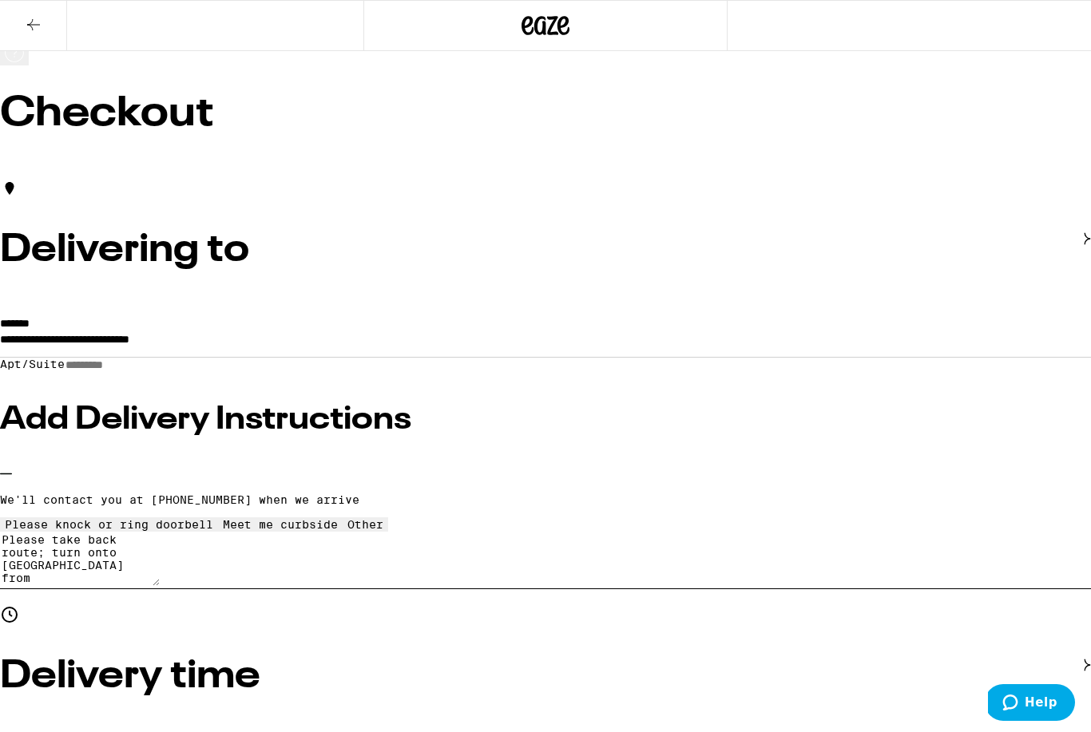
scroll to position [0, 0]
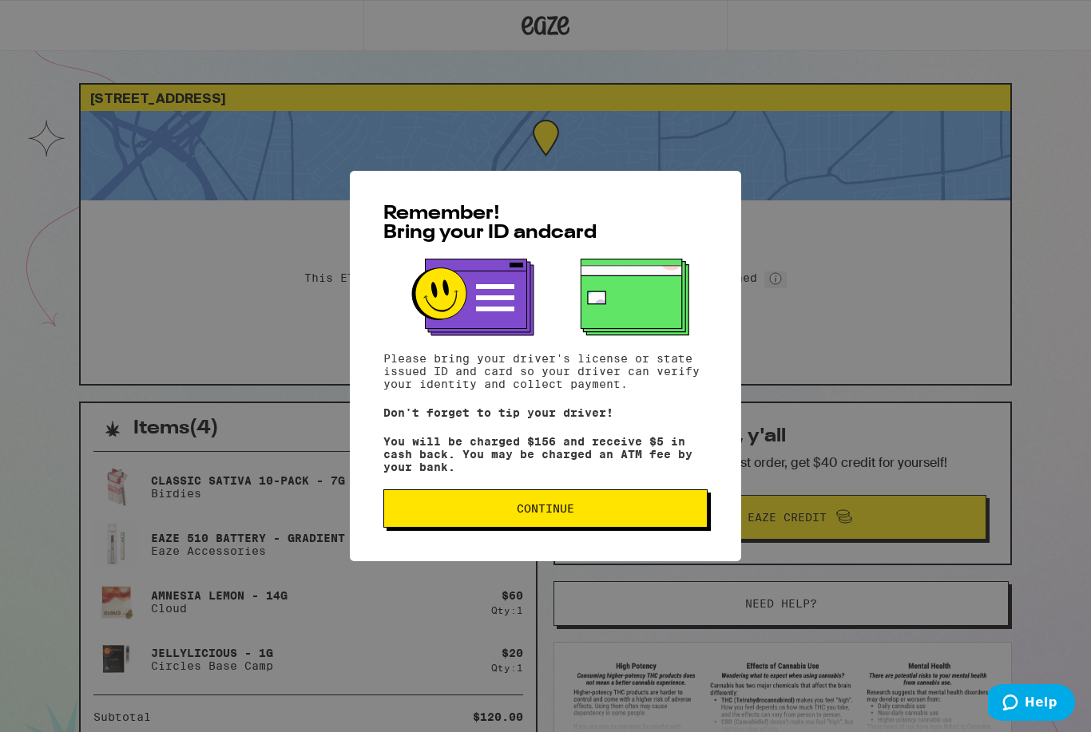
click at [633, 514] on span "Continue" at bounding box center [545, 508] width 297 height 11
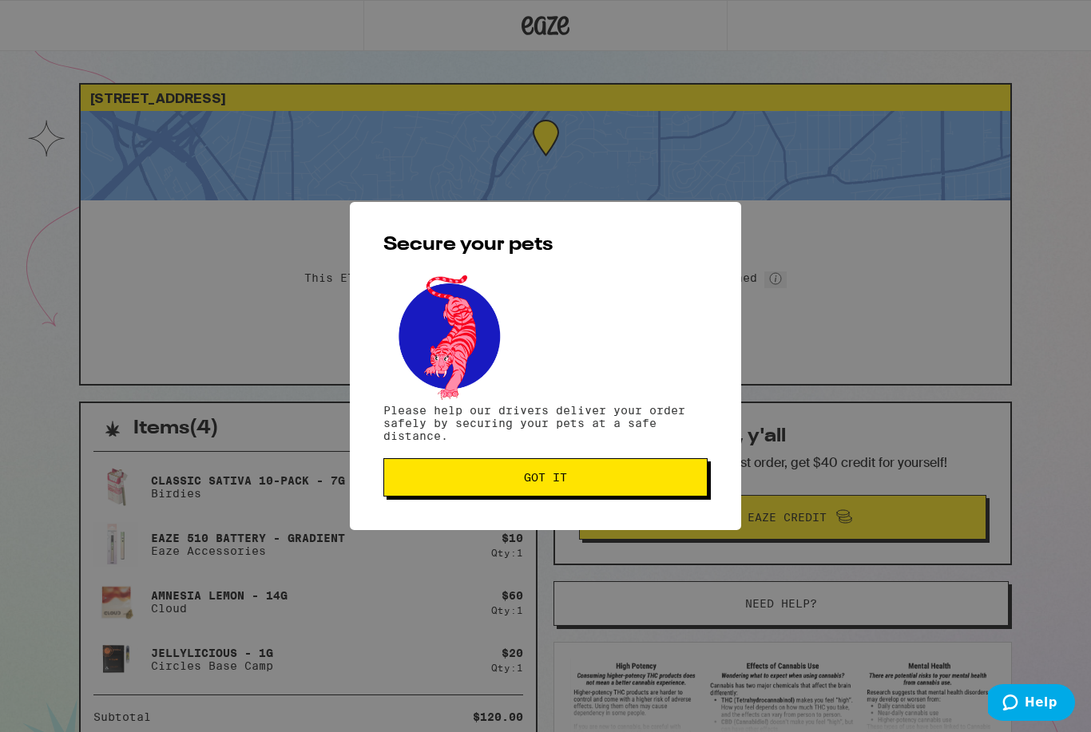
click at [324, 132] on div "Secure your pets Please help our drivers deliver your order safely by securing …" at bounding box center [545, 366] width 1091 height 732
